Goal: Task Accomplishment & Management: Use online tool/utility

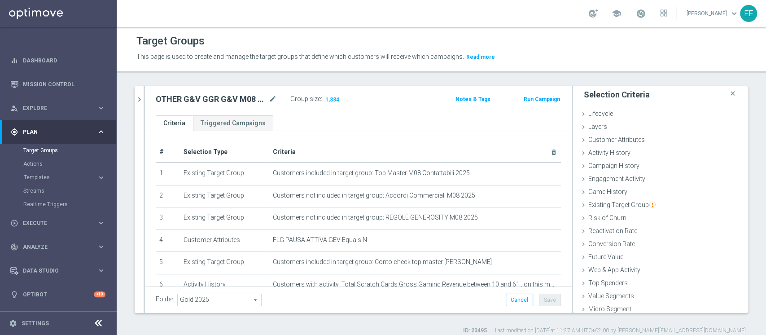
scroll to position [36, 0]
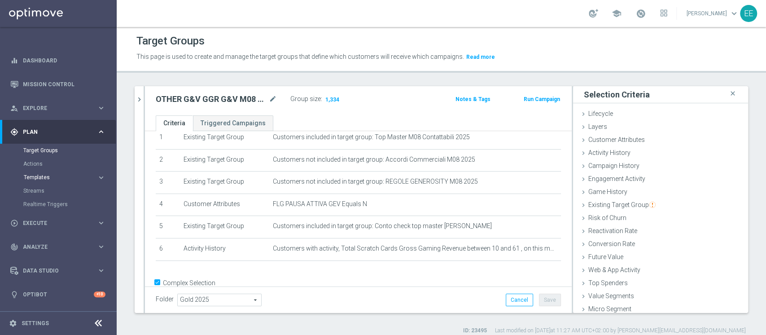
click at [46, 174] on span "Templates" at bounding box center [56, 176] width 64 height 5
click at [46, 189] on link "Optimail" at bounding box center [60, 190] width 65 height 7
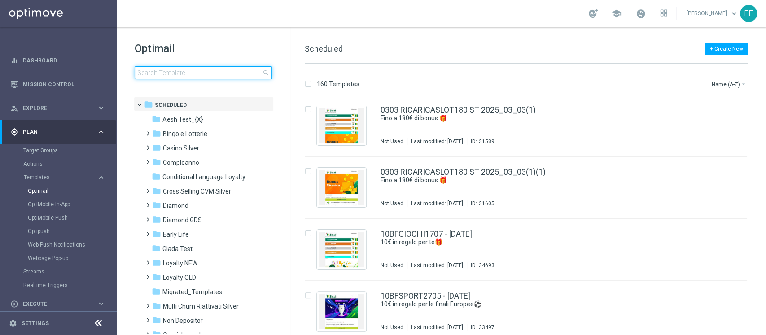
click at [208, 73] on input at bounding box center [203, 72] width 137 height 13
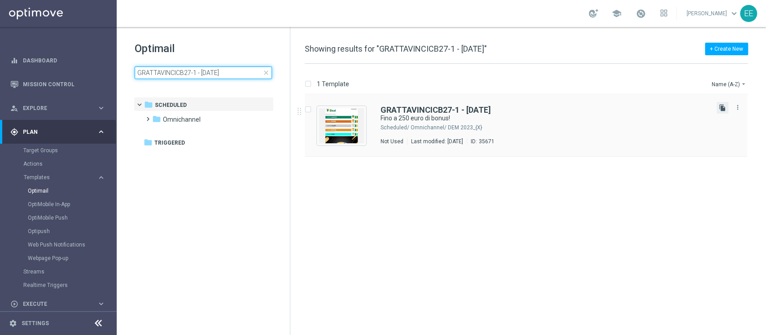
type input "GRATTAVINCICB27-1 - [DATE]"
click at [722, 107] on icon "file_copy" at bounding box center [722, 107] width 7 height 7
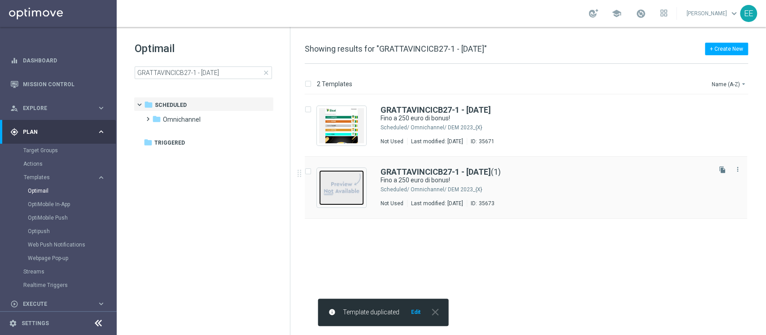
click at [337, 178] on img "Press SPACE to select this row." at bounding box center [341, 187] width 45 height 35
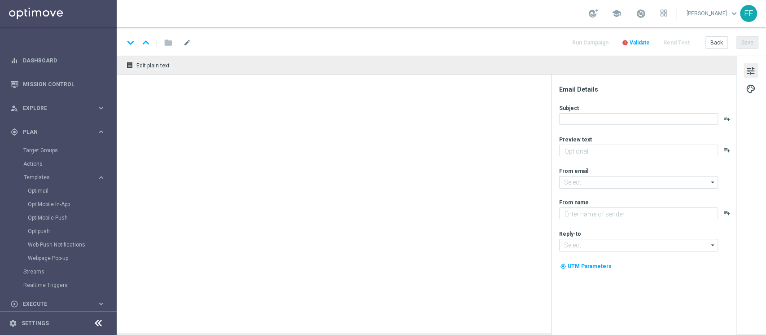
type textarea "Scopri cosa ti abbiamo riservato!"
type input "[EMAIL_ADDRESS][DOMAIN_NAME]"
type textarea "Sisal"
type input "[EMAIL_ADDRESS][DOMAIN_NAME]"
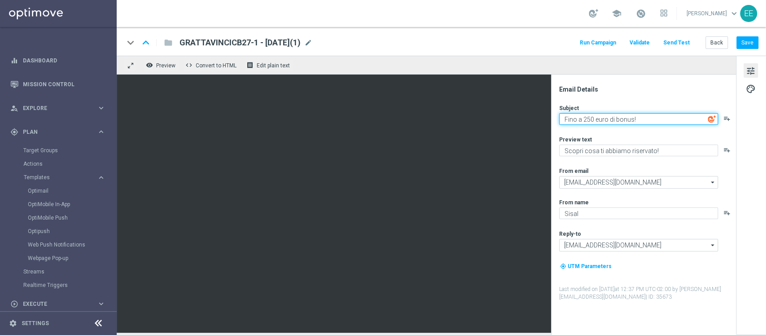
click at [587, 117] on textarea "Fino a 250 euro di bonus!" at bounding box center [638, 119] width 159 height 12
type textarea "Fino a 100 euro di bonus!"
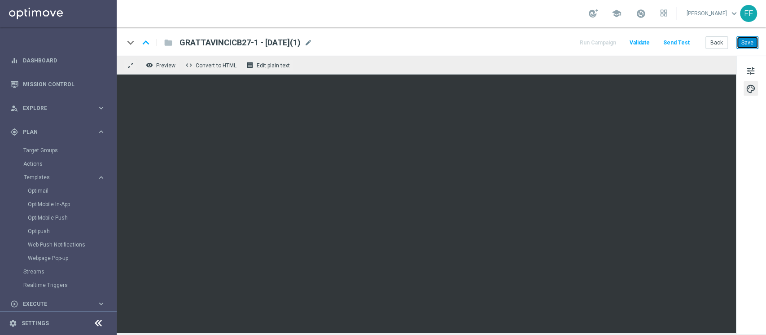
click at [745, 41] on button "Save" at bounding box center [747, 42] width 22 height 13
click at [312, 40] on span "mode_edit" at bounding box center [308, 43] width 8 height 8
click at [743, 40] on button "Save" at bounding box center [747, 42] width 22 height 13
click at [312, 40] on div "GRATTAVINCICB27-2 - [DATE](1) mode_edit" at bounding box center [245, 43] width 133 height 12
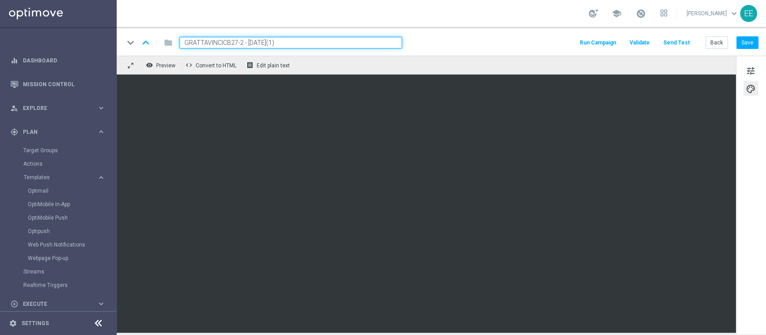
click at [320, 40] on input "GRATTAVINCICB27-2 - [DATE](1)" at bounding box center [290, 43] width 222 height 12
type input "GRATTAVINCICB27-2 - [DATE]"
click at [744, 43] on button "Save" at bounding box center [747, 42] width 22 height 13
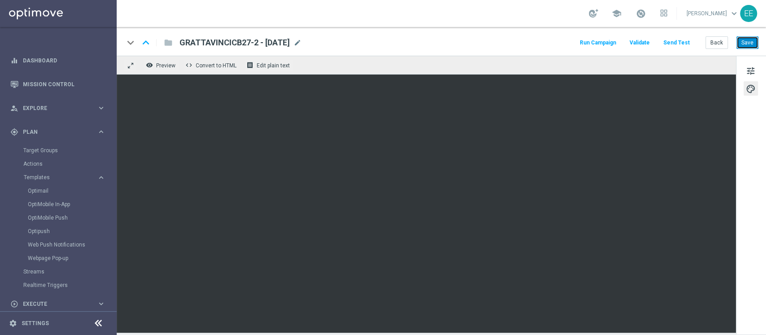
click at [747, 41] on button "Save" at bounding box center [747, 42] width 22 height 13
click at [750, 42] on button "Save" at bounding box center [747, 42] width 22 height 13
click at [704, 48] on div "keyboard_arrow_down keyboard_arrow_up folder GRATTAVINCICB27-2 - [DATE] GRATTAV…" at bounding box center [441, 41] width 649 height 29
click at [712, 45] on button "Back" at bounding box center [716, 42] width 22 height 13
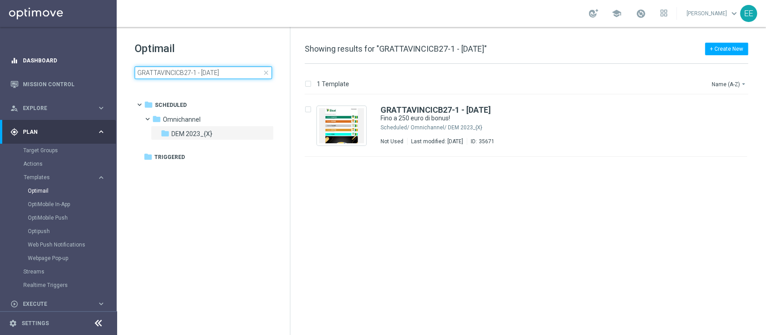
drag, startPoint x: 248, startPoint y: 68, endPoint x: 86, endPoint y: 65, distance: 162.0
click at [86, 65] on main "equalizer Dashboard Mission Control" at bounding box center [383, 167] width 766 height 335
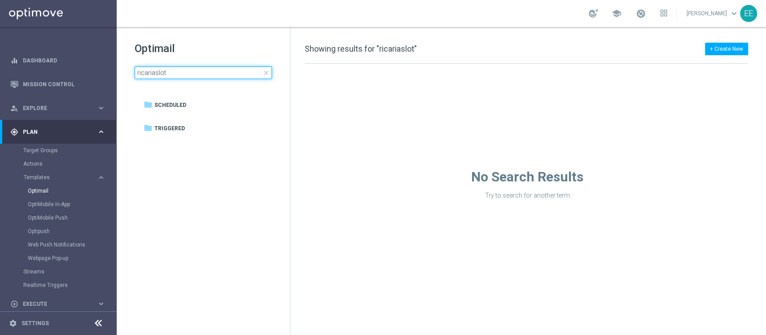
click at [153, 70] on input "ricariaslot" at bounding box center [203, 72] width 137 height 13
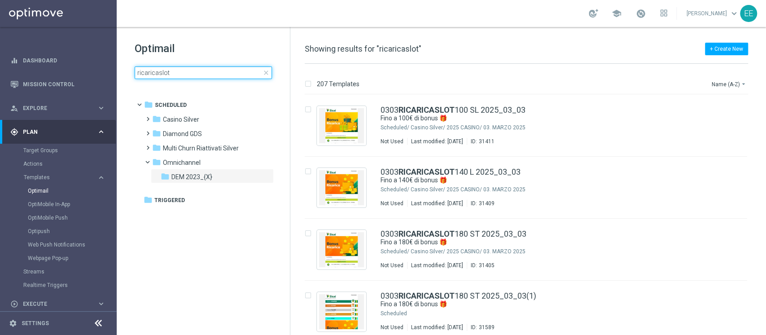
type input "ricaricaslot"
click at [174, 175] on span "DEM 2023_{X}" at bounding box center [191, 177] width 41 height 8
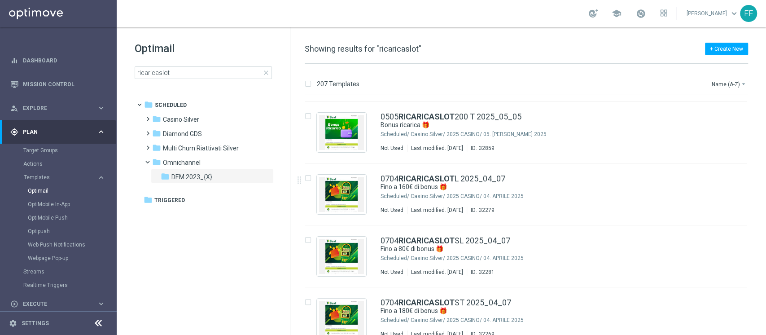
scroll to position [738, 0]
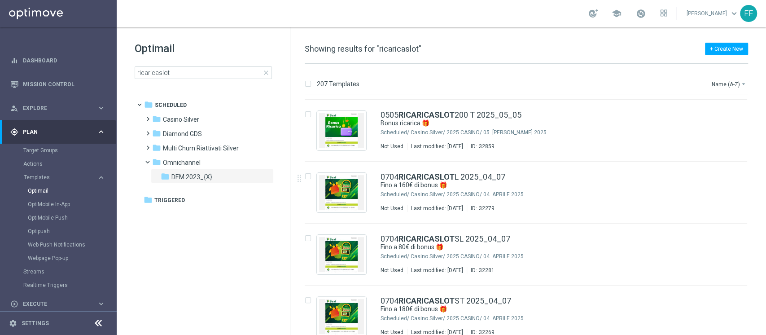
click at [730, 89] on div "207 Templates Name (A-Z) arrow_drop_down" at bounding box center [526, 86] width 443 height 16
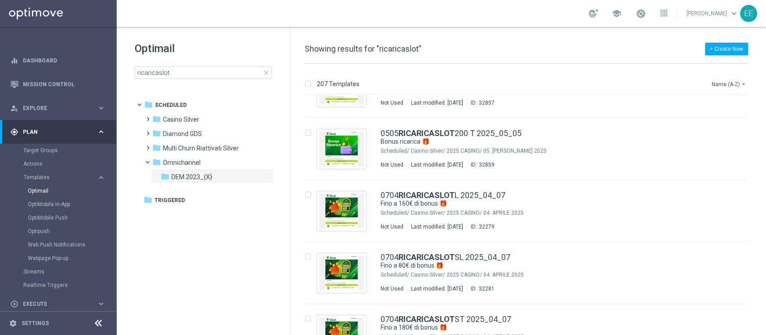
click at [731, 84] on button "Name (A-Z) arrow_drop_down" at bounding box center [728, 83] width 37 height 11
click at [710, 122] on span "Date Modified (Newest)" at bounding box center [713, 124] width 60 height 6
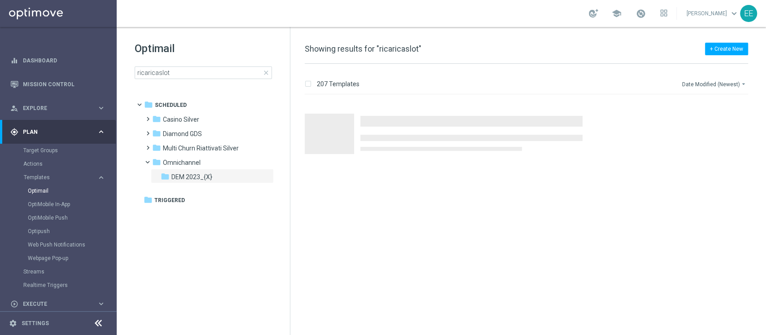
scroll to position [0, 0]
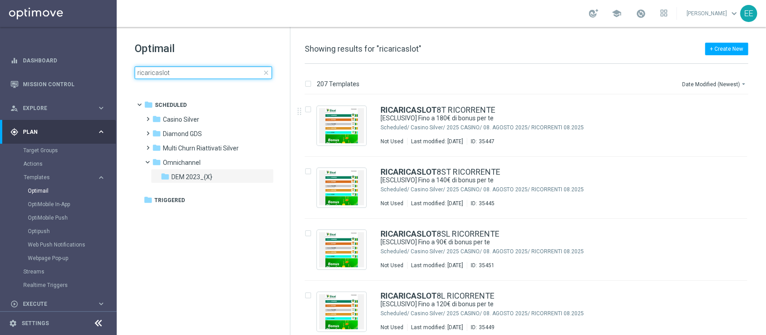
click at [192, 73] on input "ricaricaslot" at bounding box center [203, 72] width 137 height 13
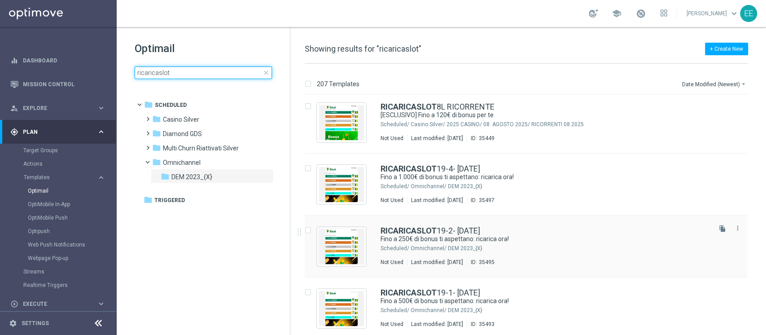
scroll to position [215, 0]
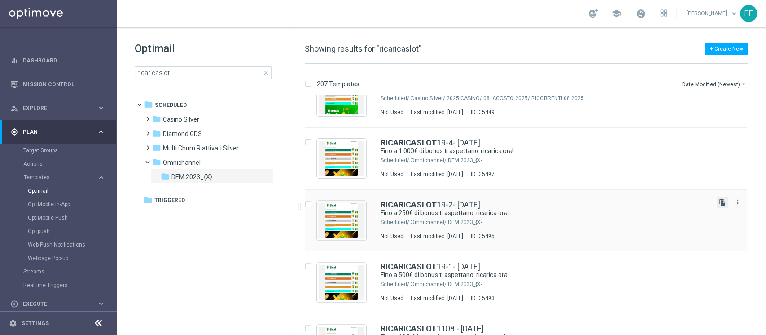
click at [719, 202] on icon "file_copy" at bounding box center [722, 202] width 7 height 7
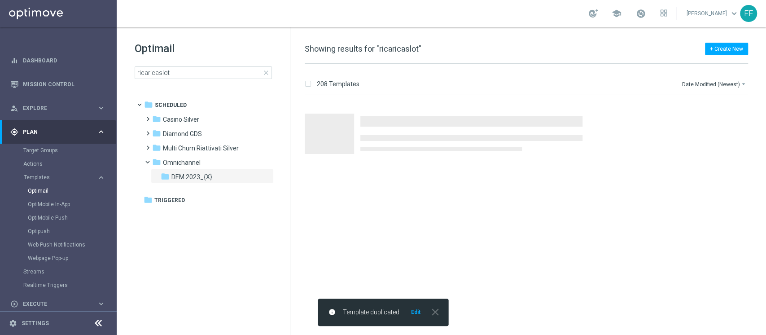
scroll to position [0, 0]
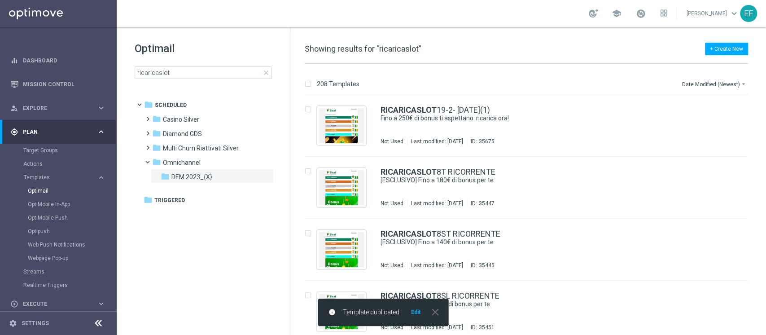
click at [418, 313] on button "Edit" at bounding box center [415, 311] width 11 height 7
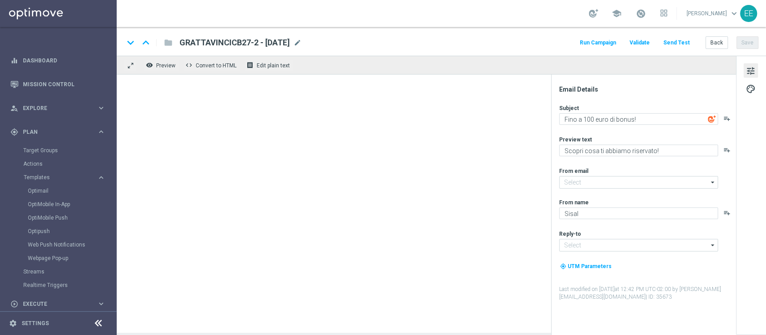
type input "[EMAIL_ADDRESS][DOMAIN_NAME]"
type textarea "Fino a 250€ di bonus ti aspettano: ricarica ora!"
type textarea "Non perderti la promozione!✨"
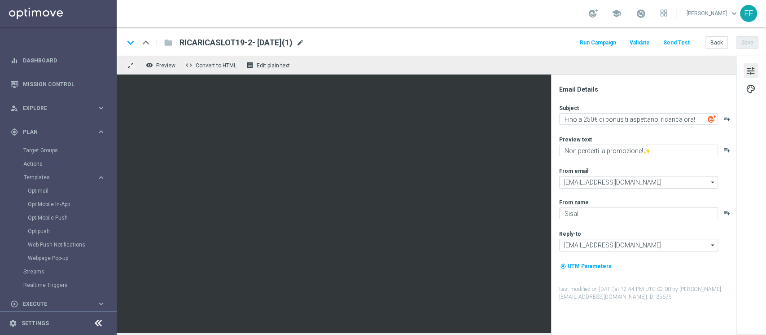
click at [304, 43] on span "mode_edit" at bounding box center [300, 43] width 8 height 8
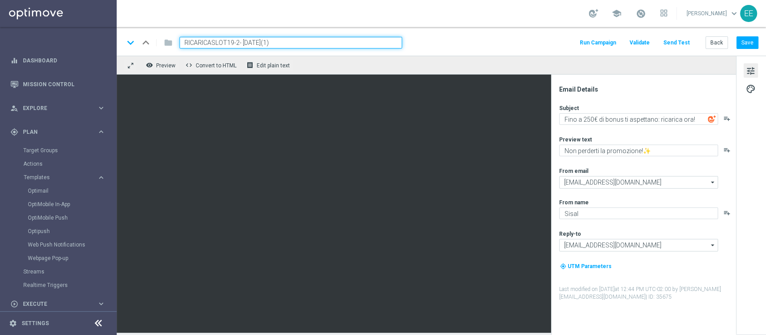
type input "RICARICASLOT19-2- [DATE](1"
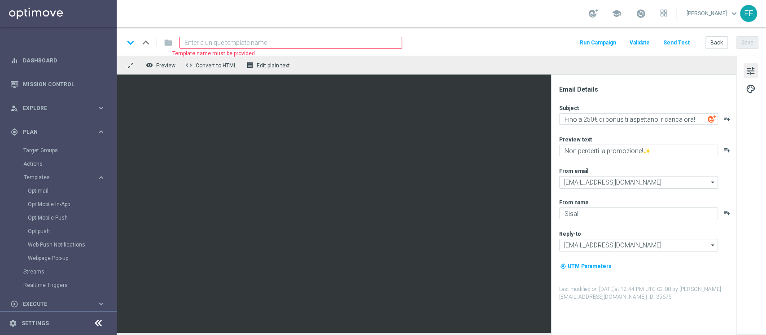
paste input "RICARICASLOT2708"
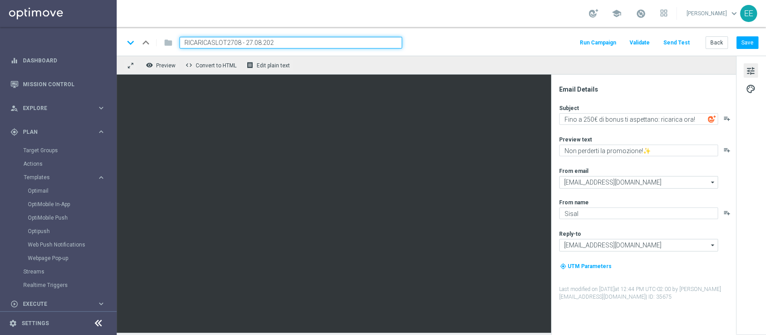
type input "RICARICASLOT2708 - [DATE]"
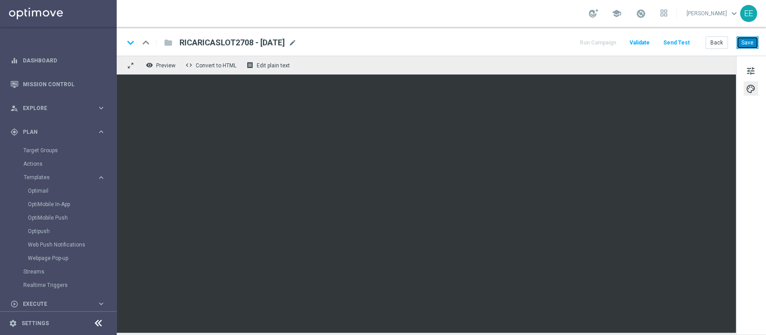
click at [750, 45] on button "Save" at bounding box center [747, 42] width 22 height 13
click at [718, 45] on button "Back" at bounding box center [716, 42] width 22 height 13
